Goal: Find contact information: Find contact information

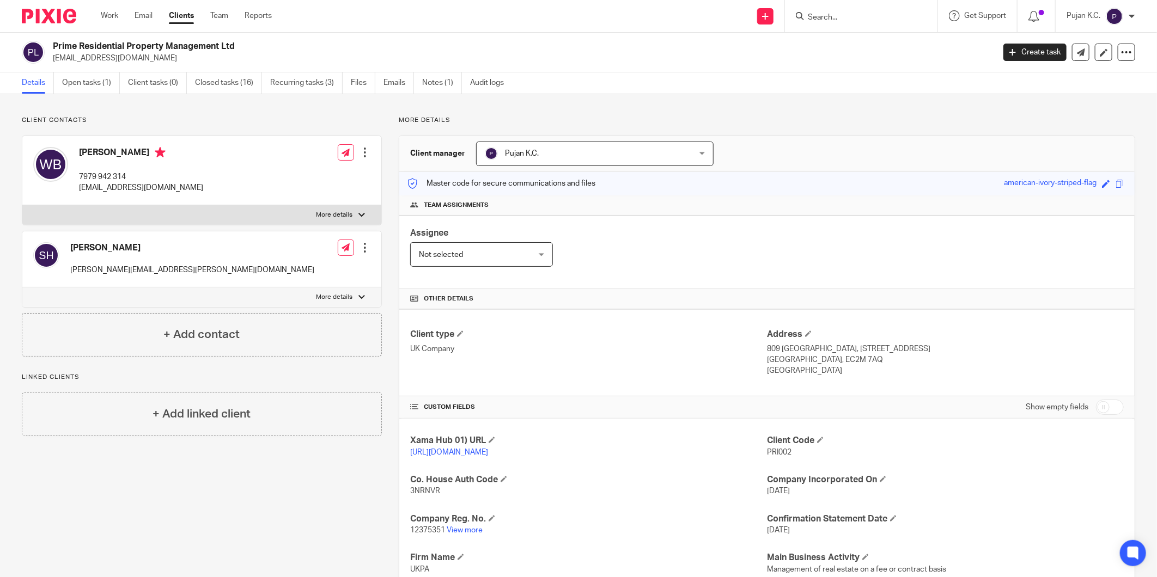
click at [844, 20] on input "Search" at bounding box center [856, 18] width 98 height 10
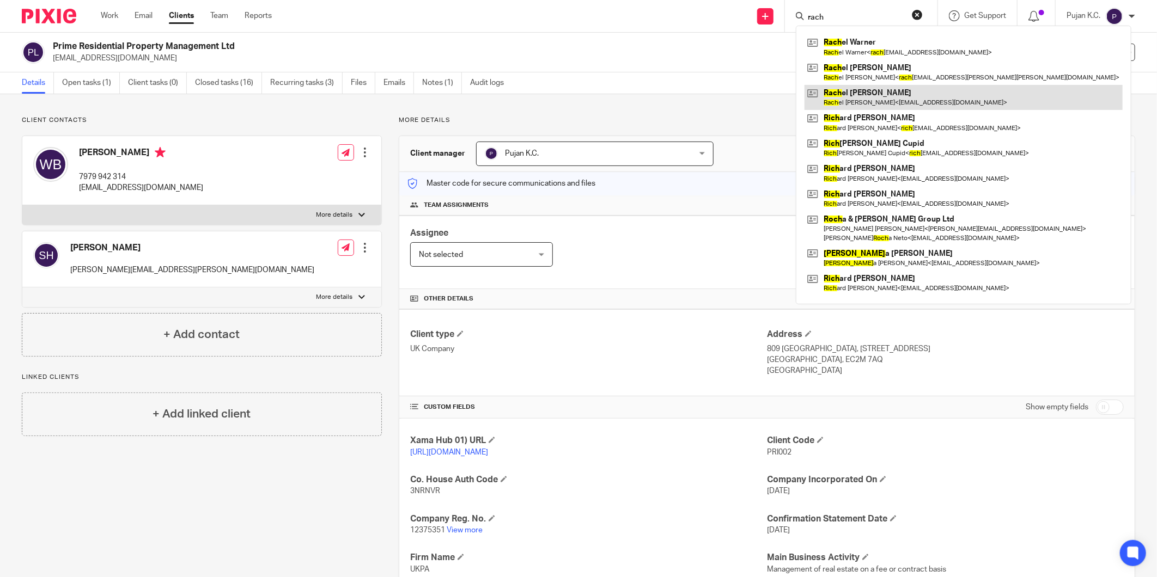
type input "rach"
click at [911, 98] on link at bounding box center [963, 97] width 318 height 25
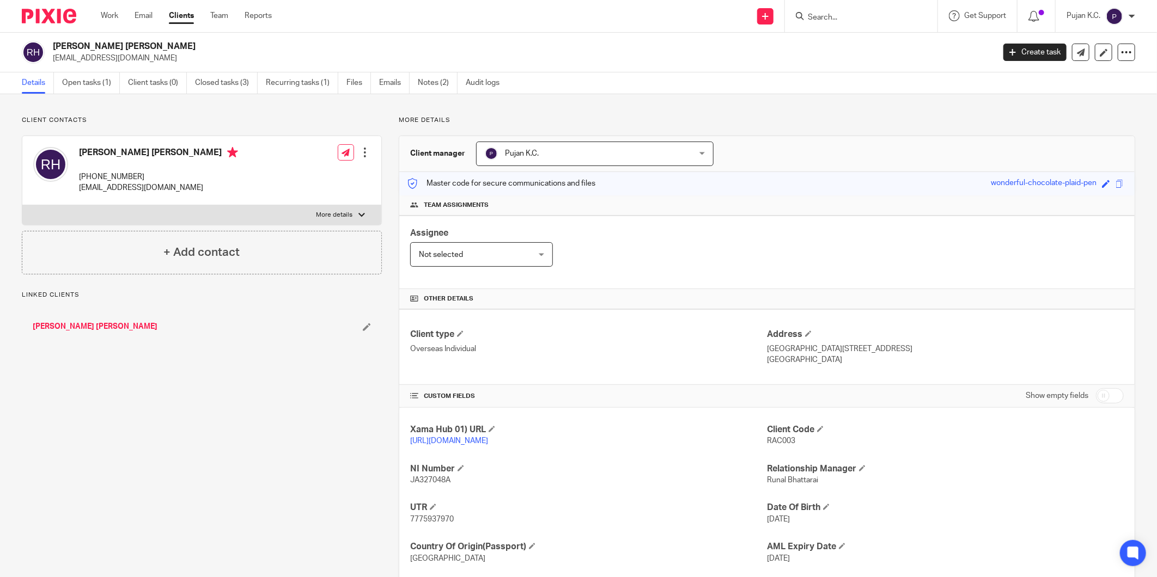
scroll to position [65, 0]
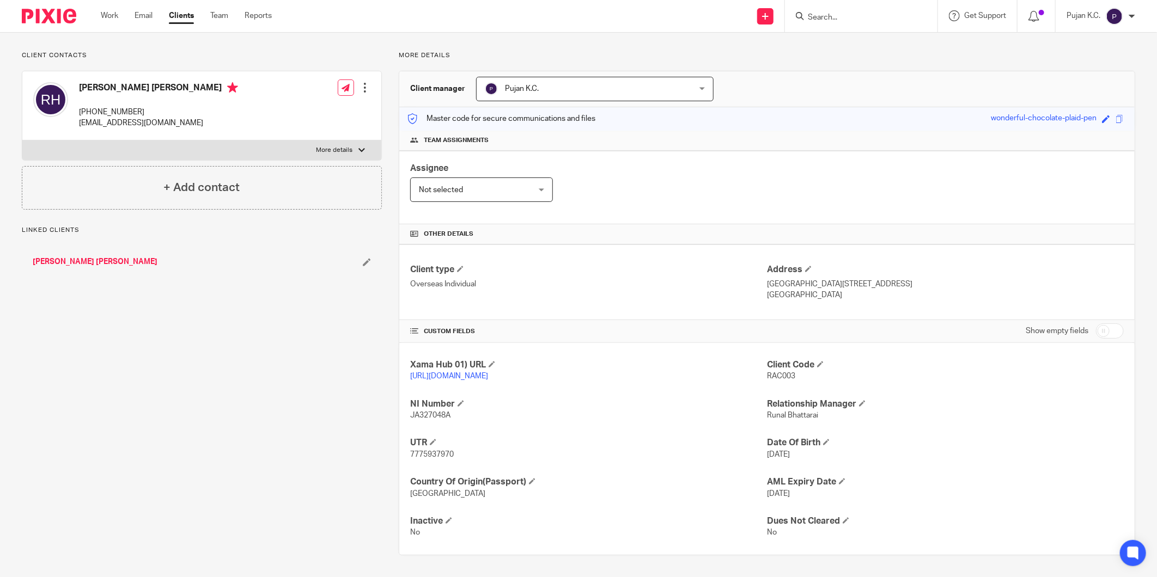
click at [441, 451] on span "7775937970" at bounding box center [432, 455] width 44 height 8
copy span "7775937970"
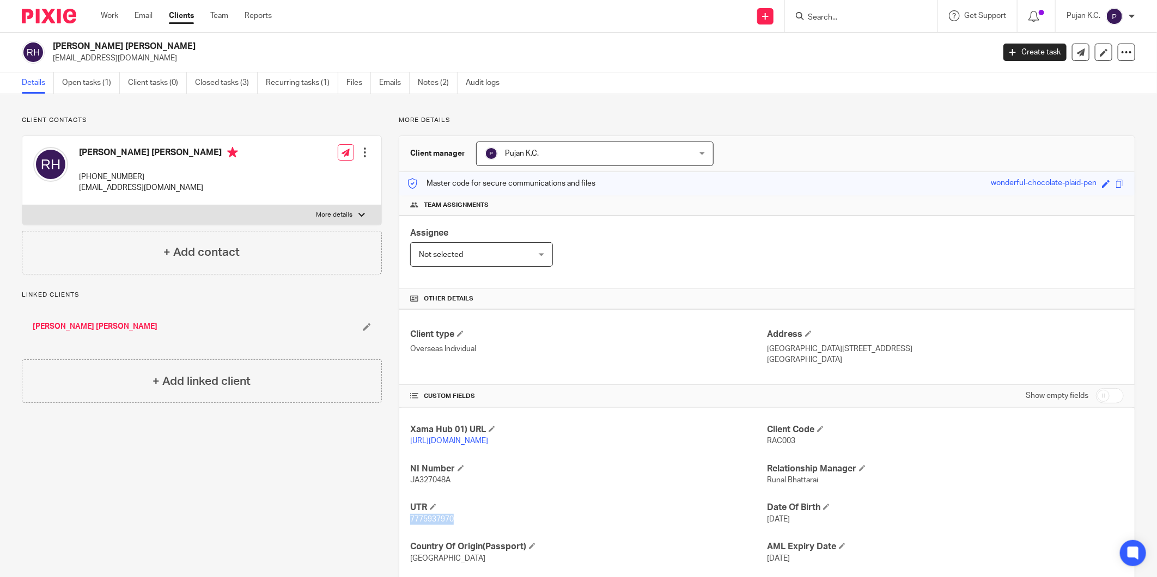
click at [91, 322] on link "David Thomas Maher Kane" at bounding box center [95, 326] width 125 height 11
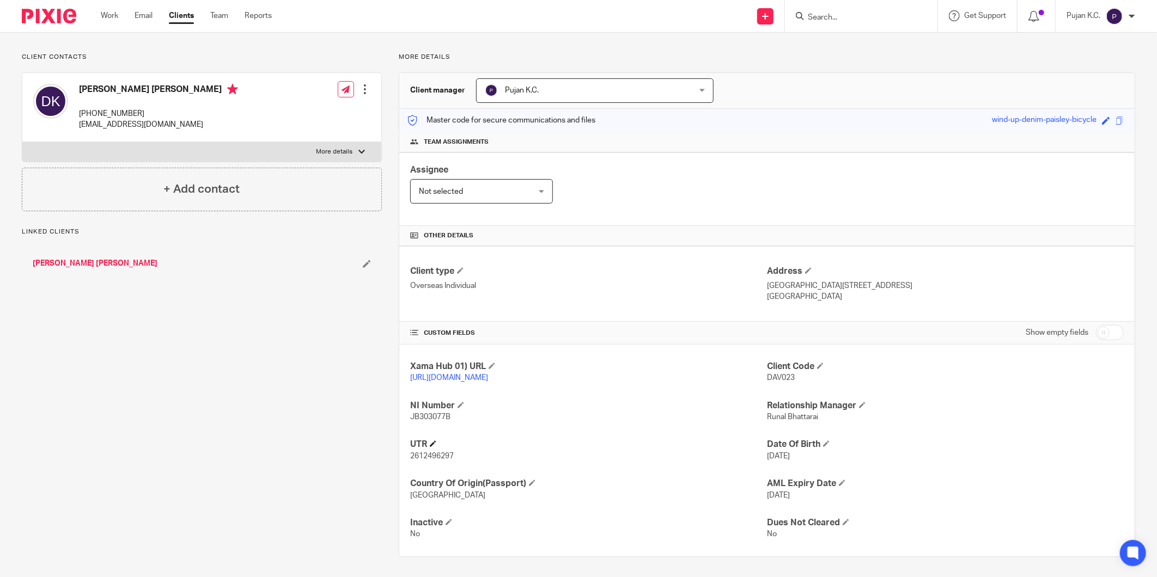
scroll to position [65, 0]
click at [431, 458] on span "2612496297" at bounding box center [432, 455] width 44 height 8
copy span "2612496297"
click at [279, 453] on div "Client contacts David Thomas Maher Kane +974-6604-0749 1974rmhart@gmail.com Edi…" at bounding box center [193, 303] width 377 height 504
